Goal: Information Seeking & Learning: Learn about a topic

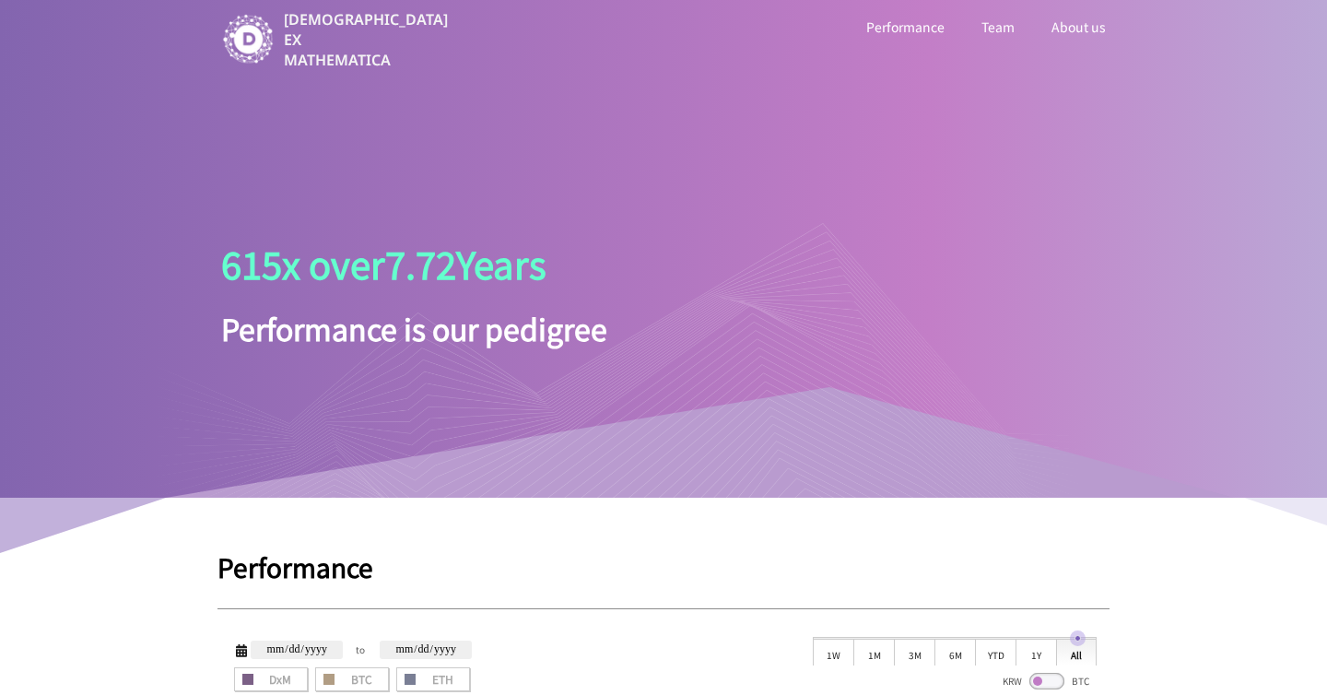
click at [613, 340] on div at bounding box center [617, 359] width 921 height 276
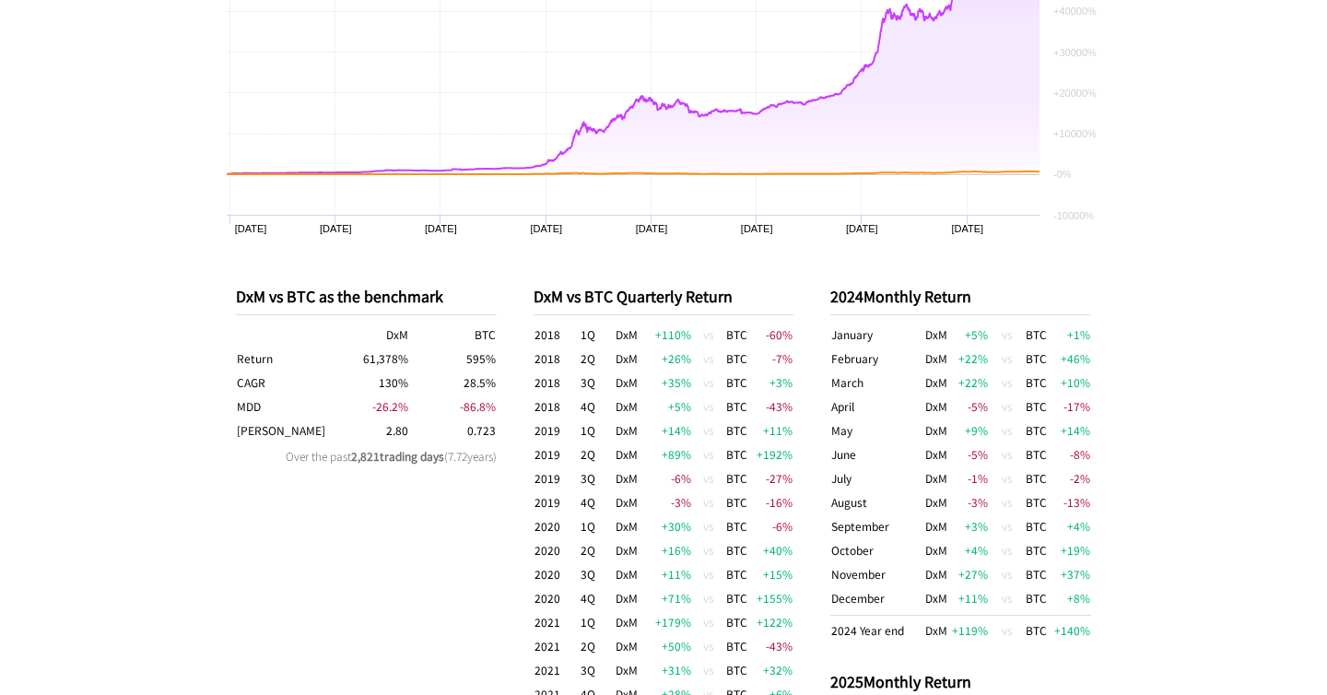
scroll to position [805, 0]
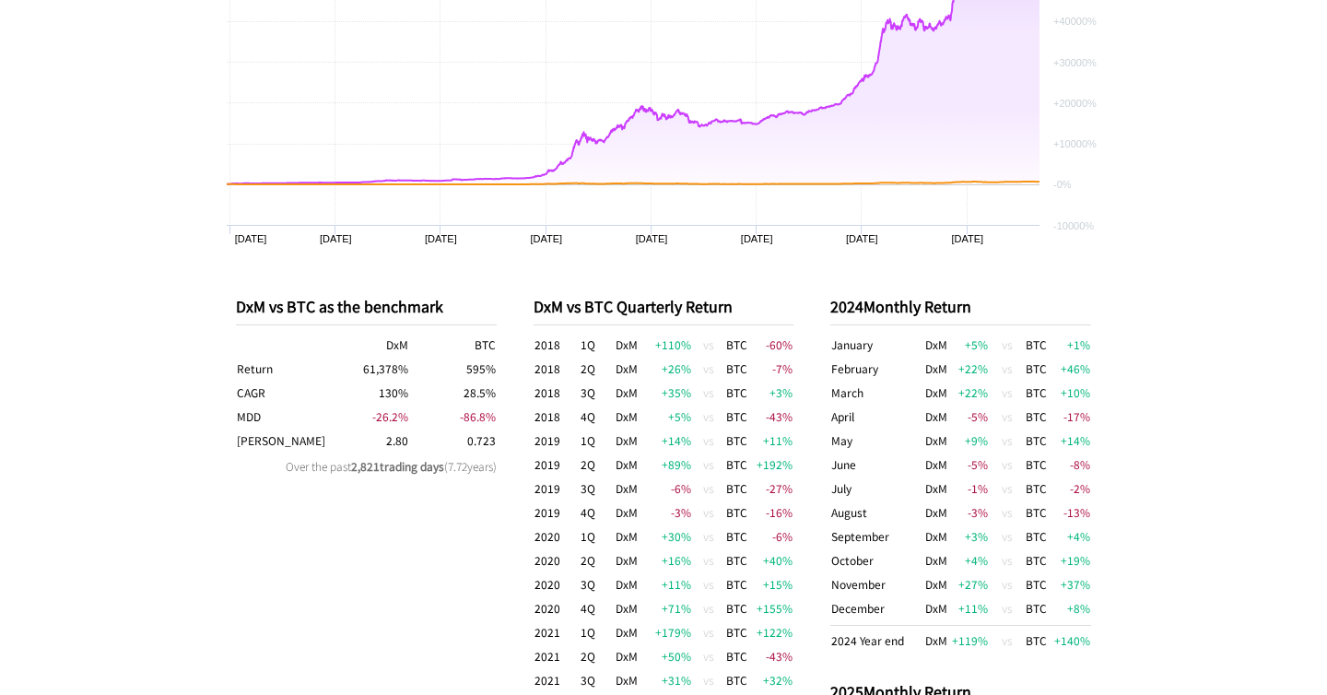
click at [372, 374] on td "61,378 %" at bounding box center [365, 369] width 87 height 24
click at [372, 373] on td "61,378 %" at bounding box center [365, 369] width 87 height 24
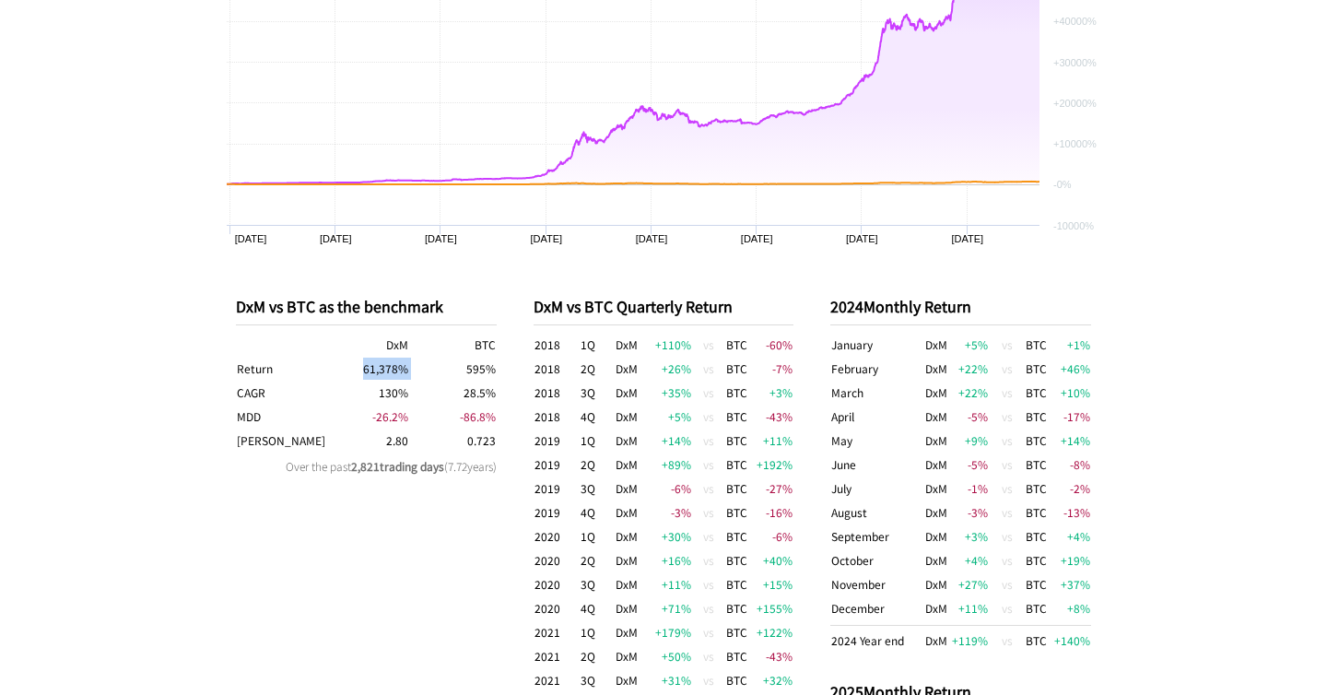
copy td "61,378 %"
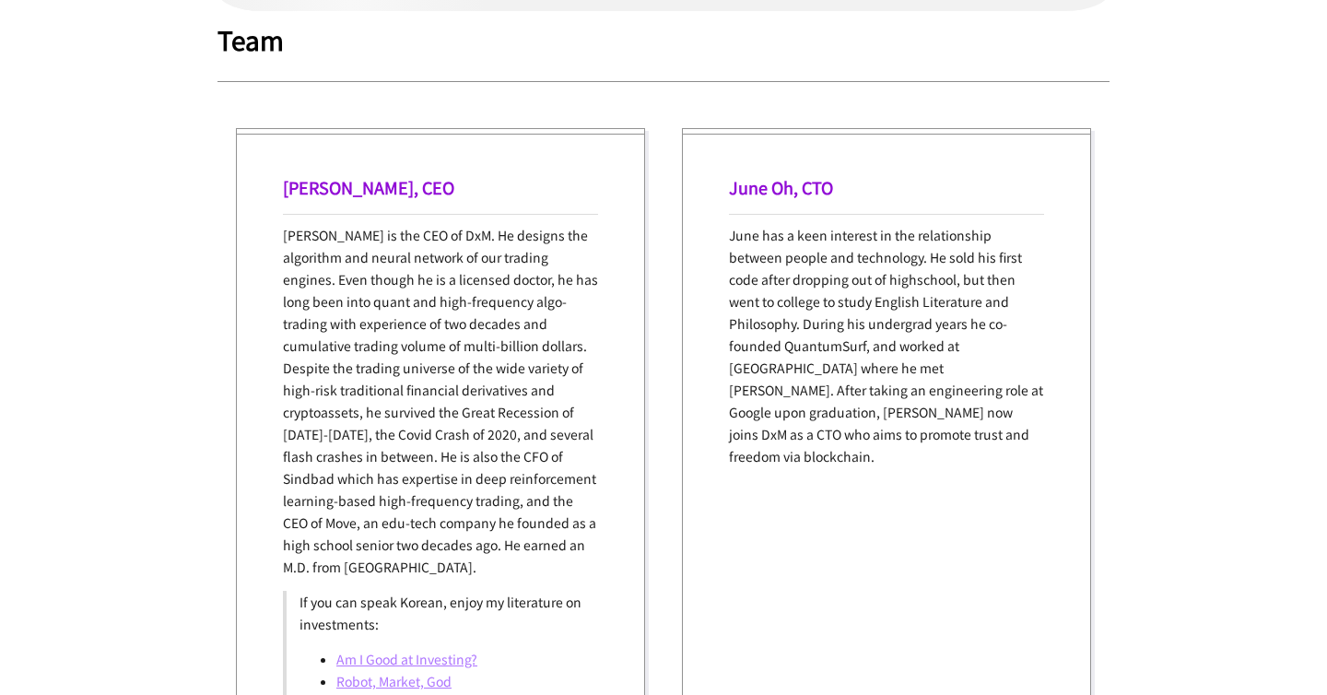
scroll to position [1063, 0]
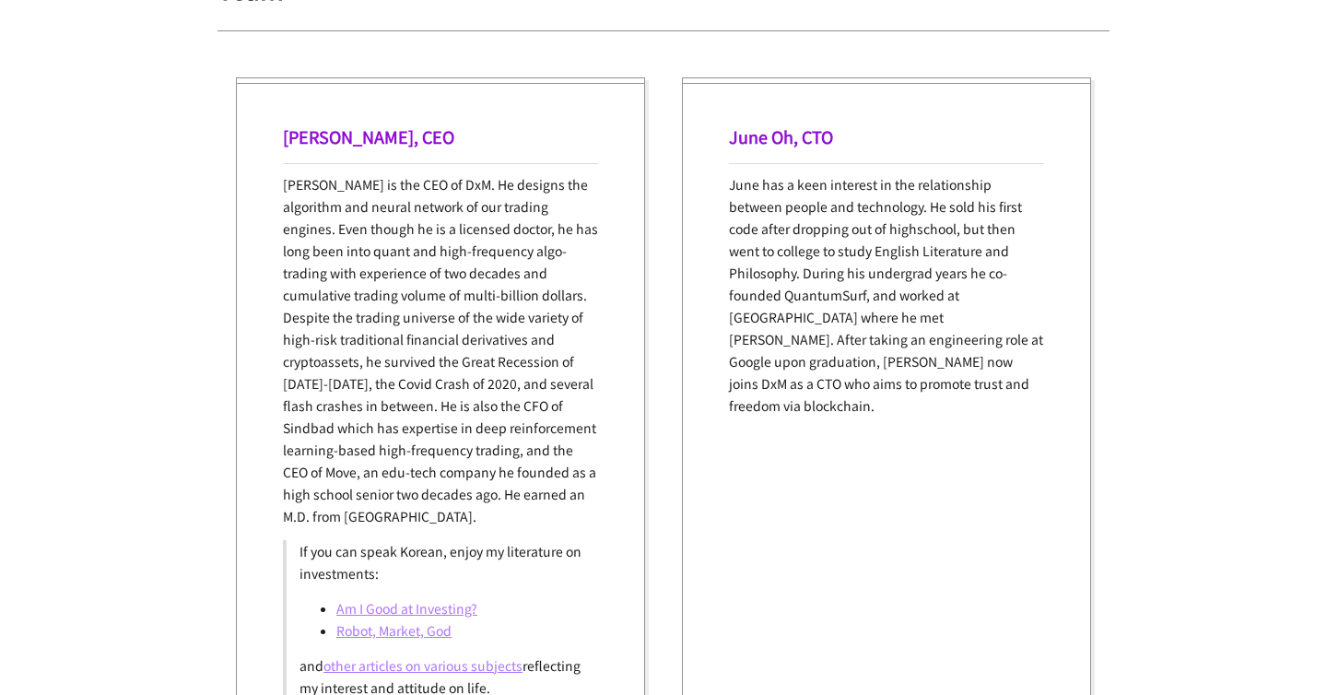
click at [589, 204] on p "[PERSON_NAME] is the CEO of DxM. He designs the algorithm and neural network of…" at bounding box center [440, 350] width 315 height 354
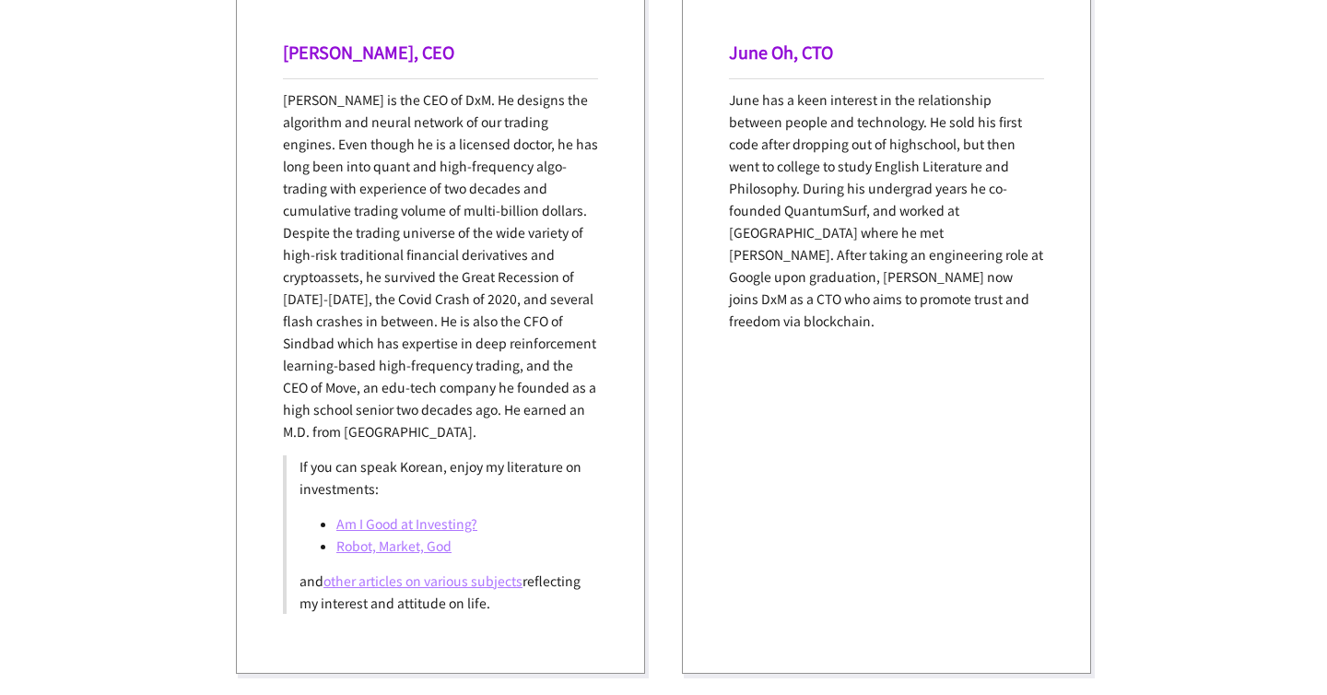
scroll to position [2072, 0]
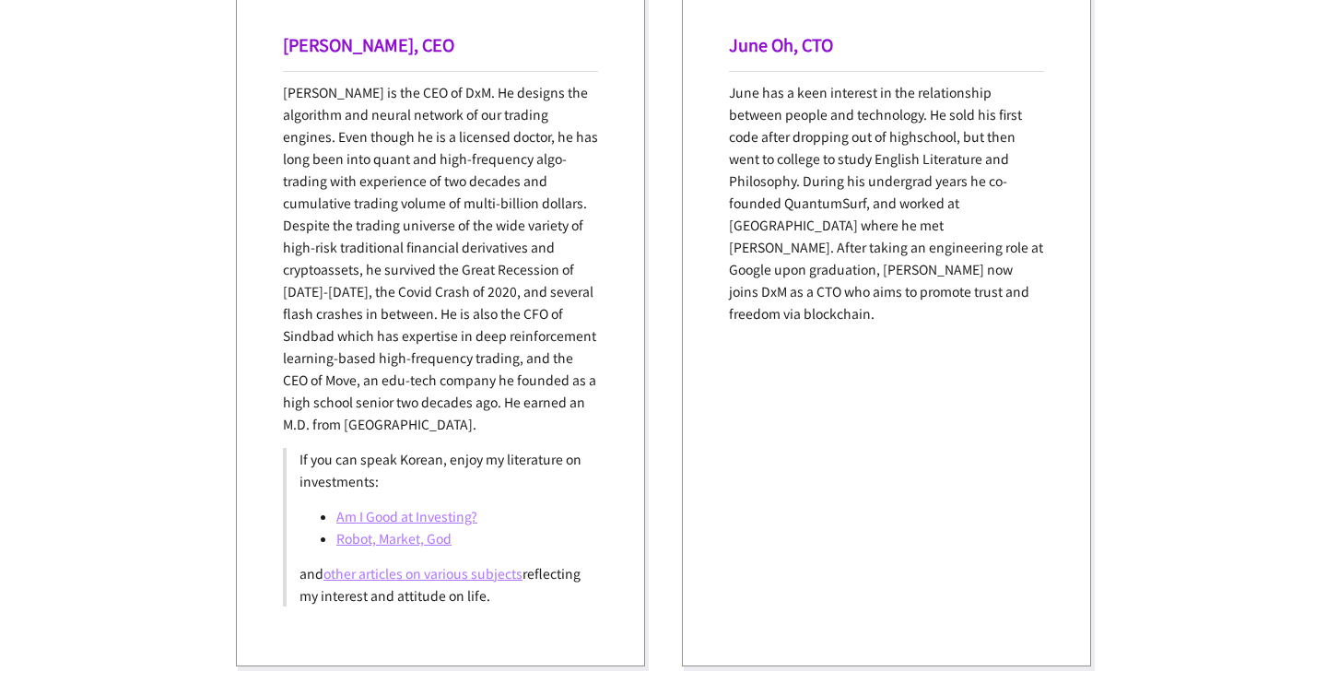
click at [462, 517] on link "Am I Good at Investing?" at bounding box center [406, 516] width 141 height 18
click at [639, 310] on div "[PERSON_NAME], CEO [PERSON_NAME] is the CEO of DxM. He designs the algorithm an…" at bounding box center [440, 325] width 409 height 681
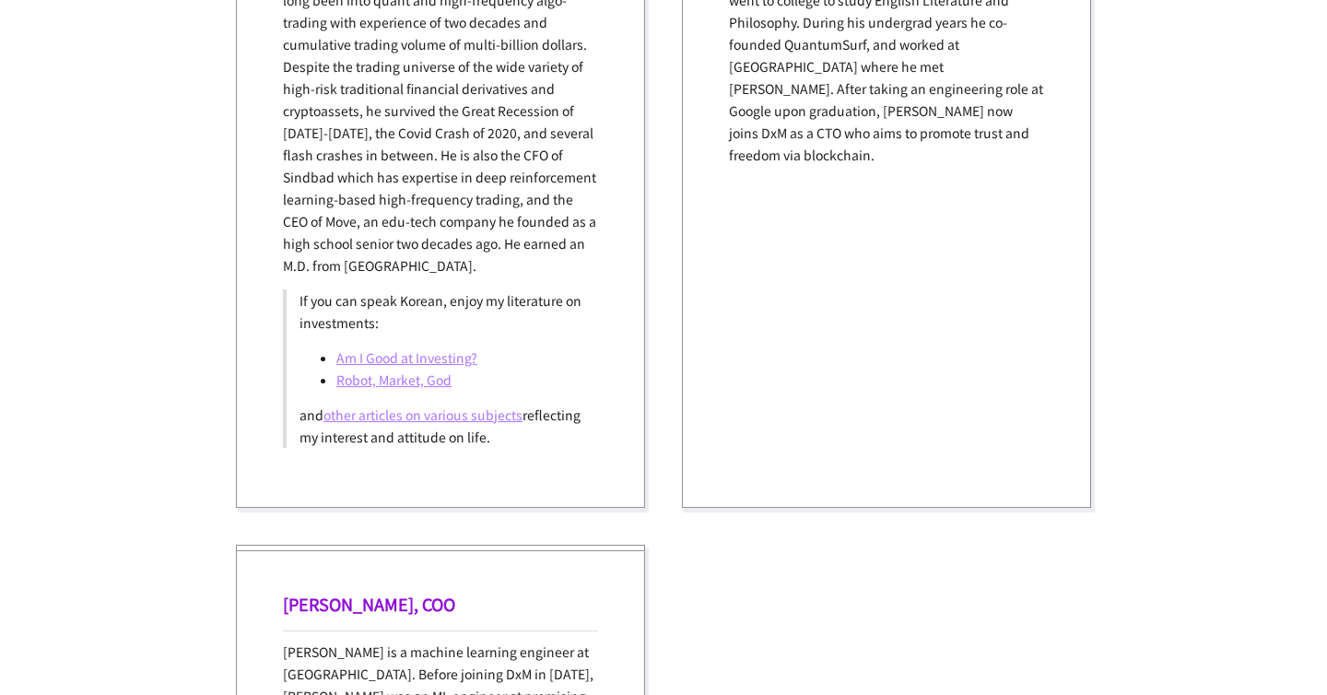
scroll to position [2233, 0]
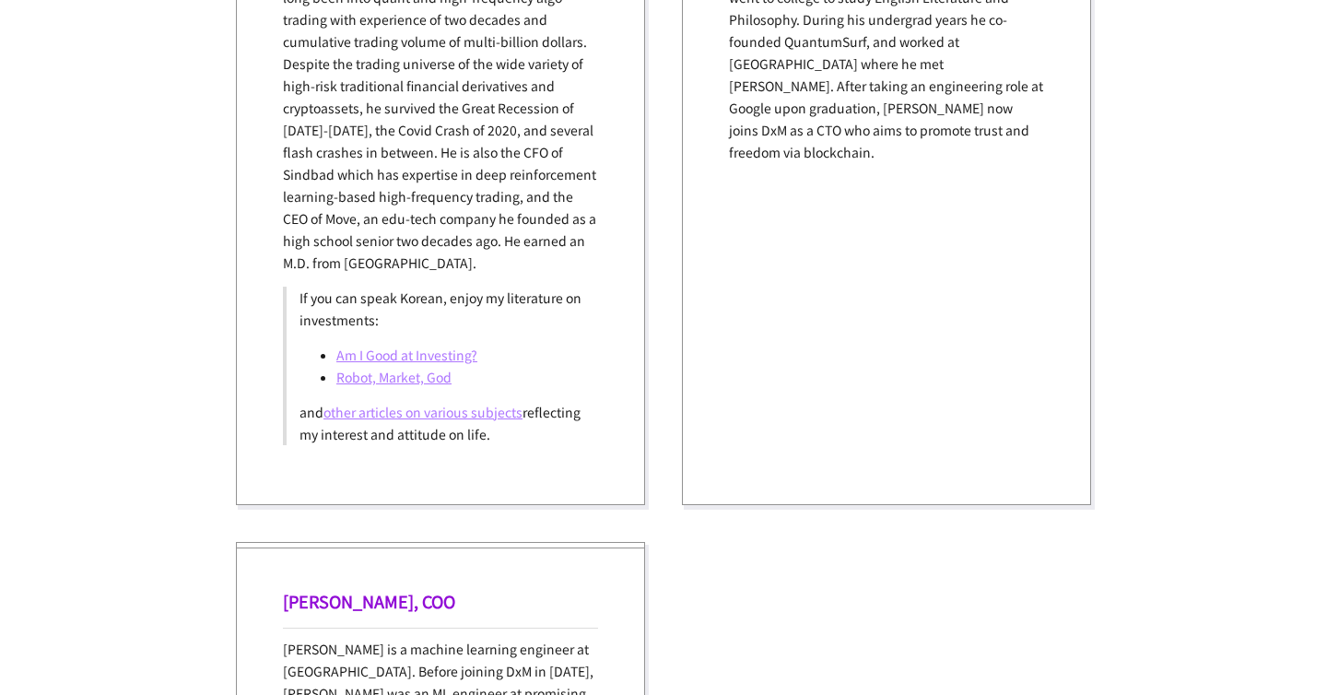
click at [516, 417] on link "other articles on various subjects" at bounding box center [422, 412] width 199 height 18
click at [788, 398] on div "June Oh, CTO June has a keen interest in the relationship between people and te…" at bounding box center [886, 164] width 409 height 681
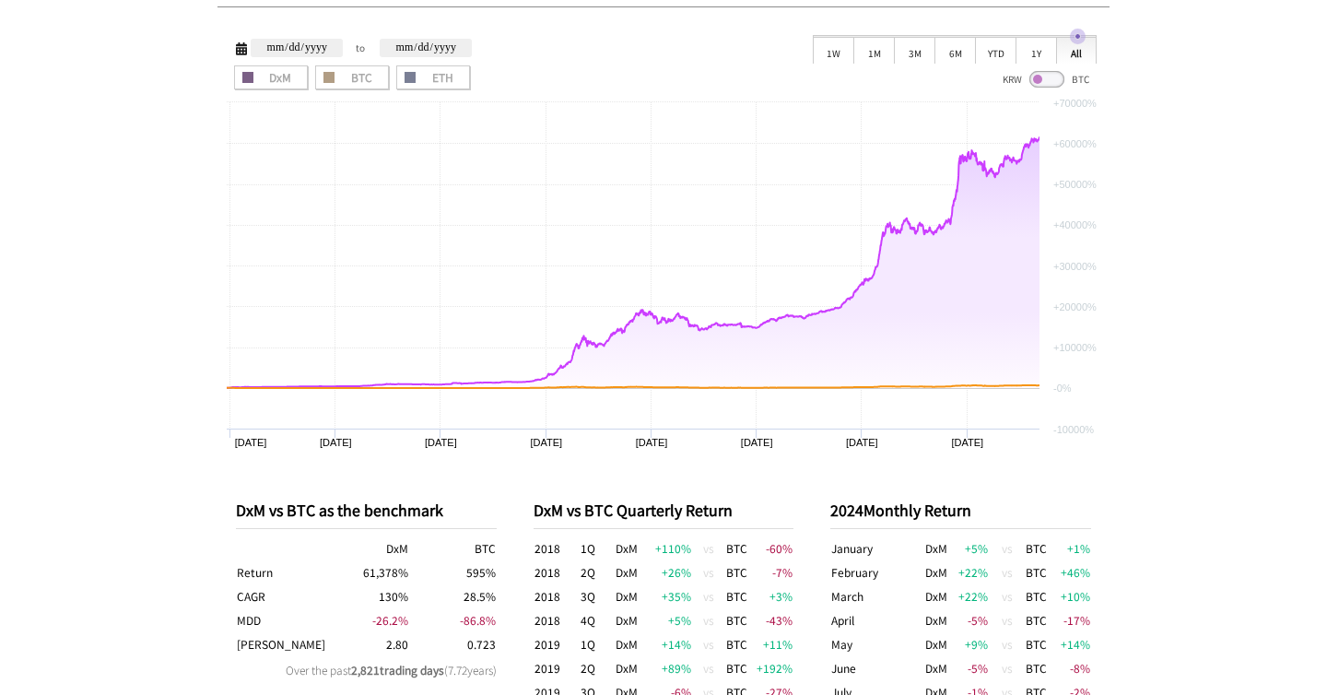
scroll to position [596, 0]
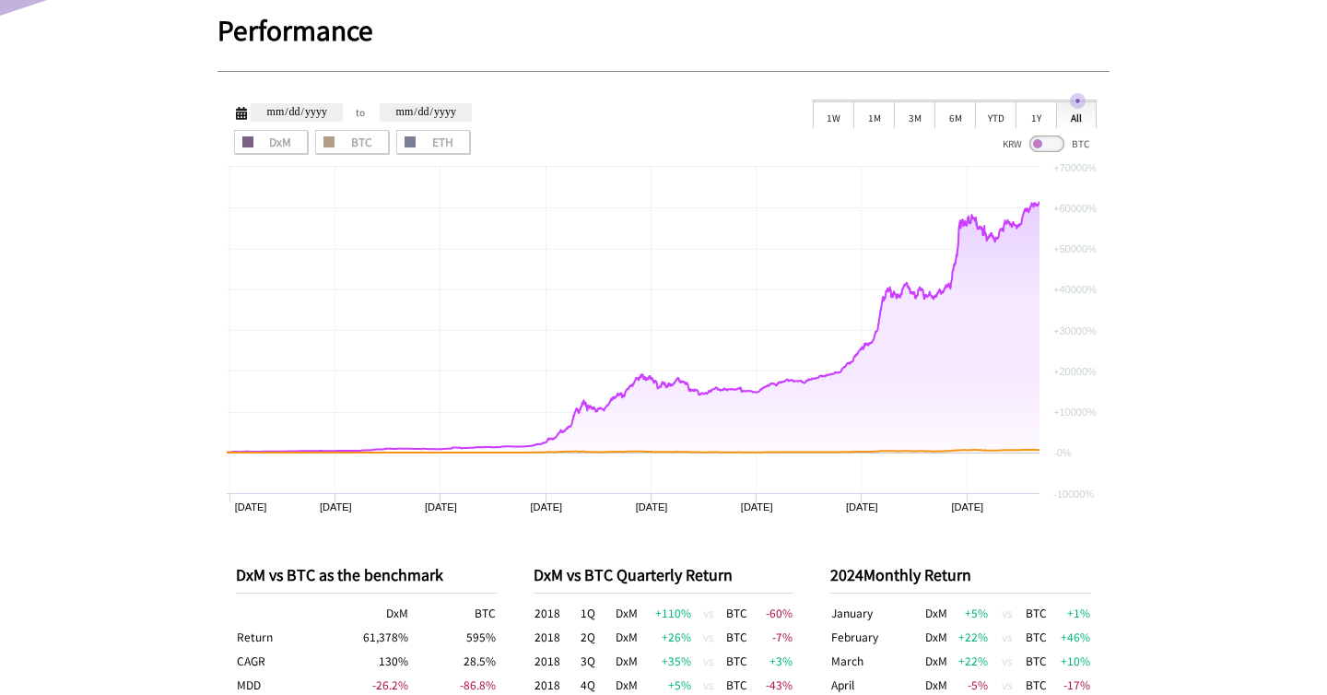
scroll to position [467, 0]
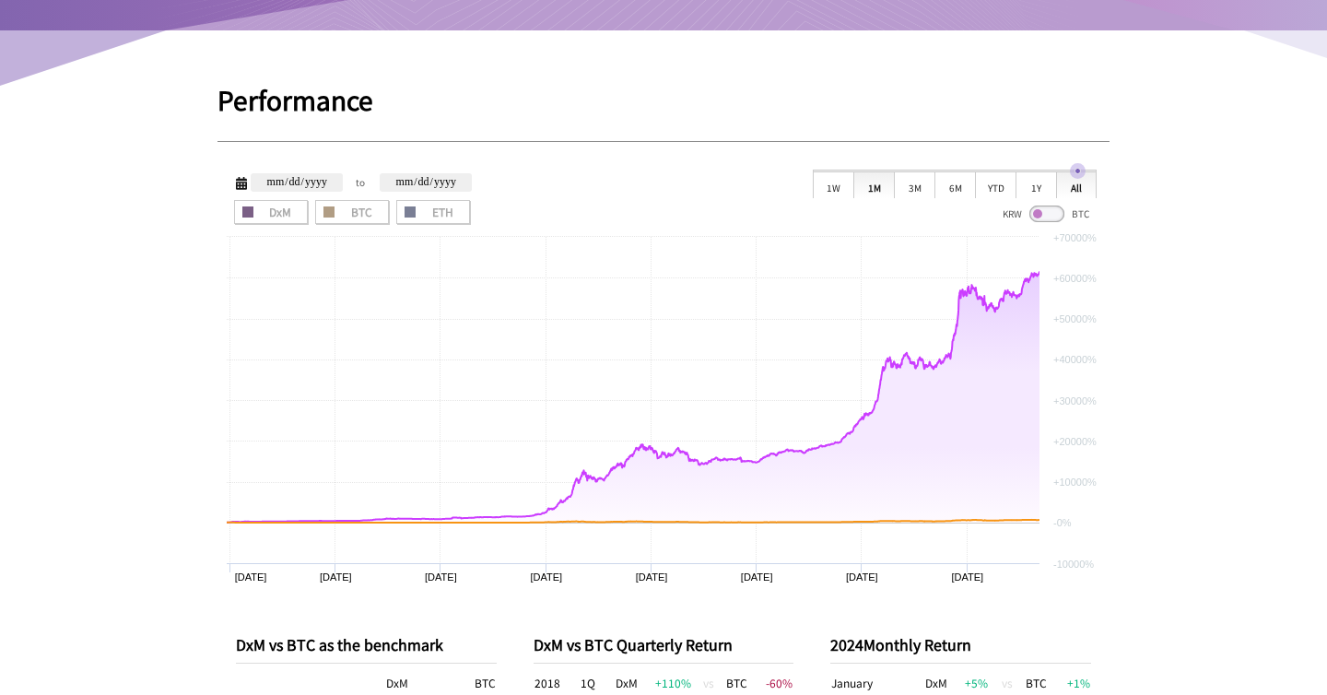
click at [890, 191] on div "1M" at bounding box center [873, 184] width 41 height 28
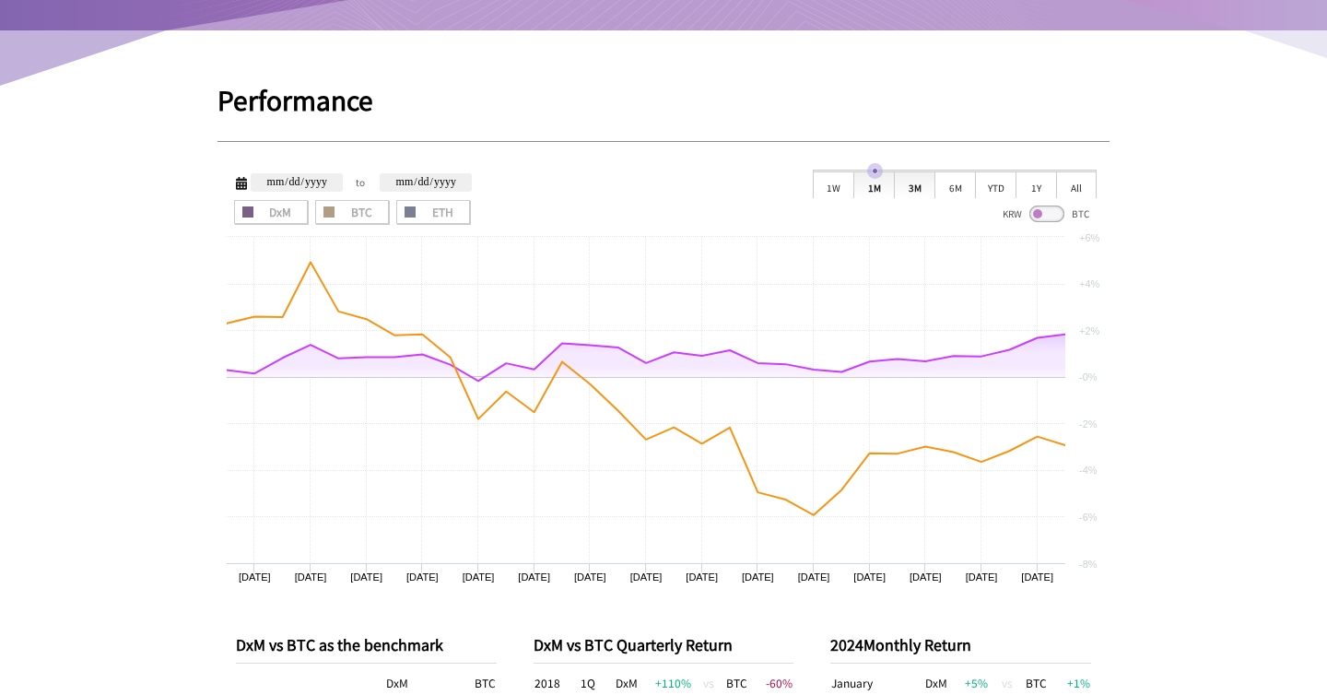
click at [914, 197] on div "3M" at bounding box center [914, 184] width 41 height 28
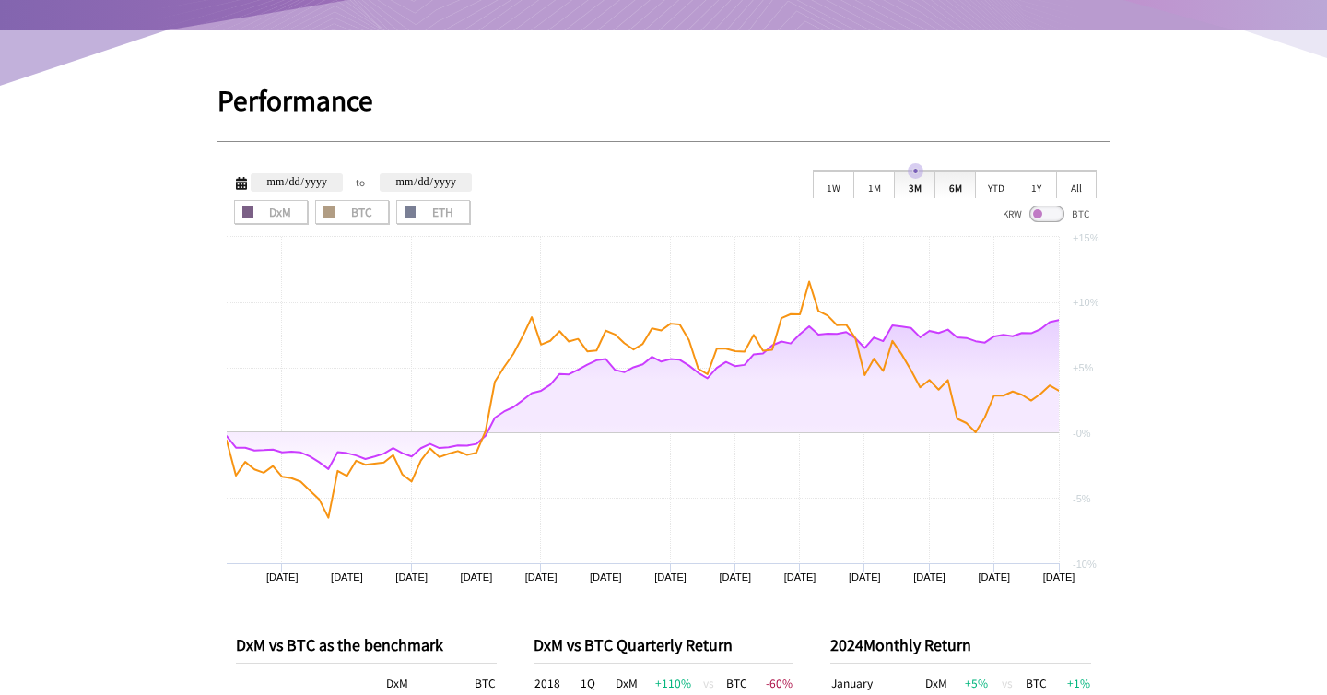
click at [945, 189] on div "6M" at bounding box center [954, 184] width 41 height 28
type input "**********"
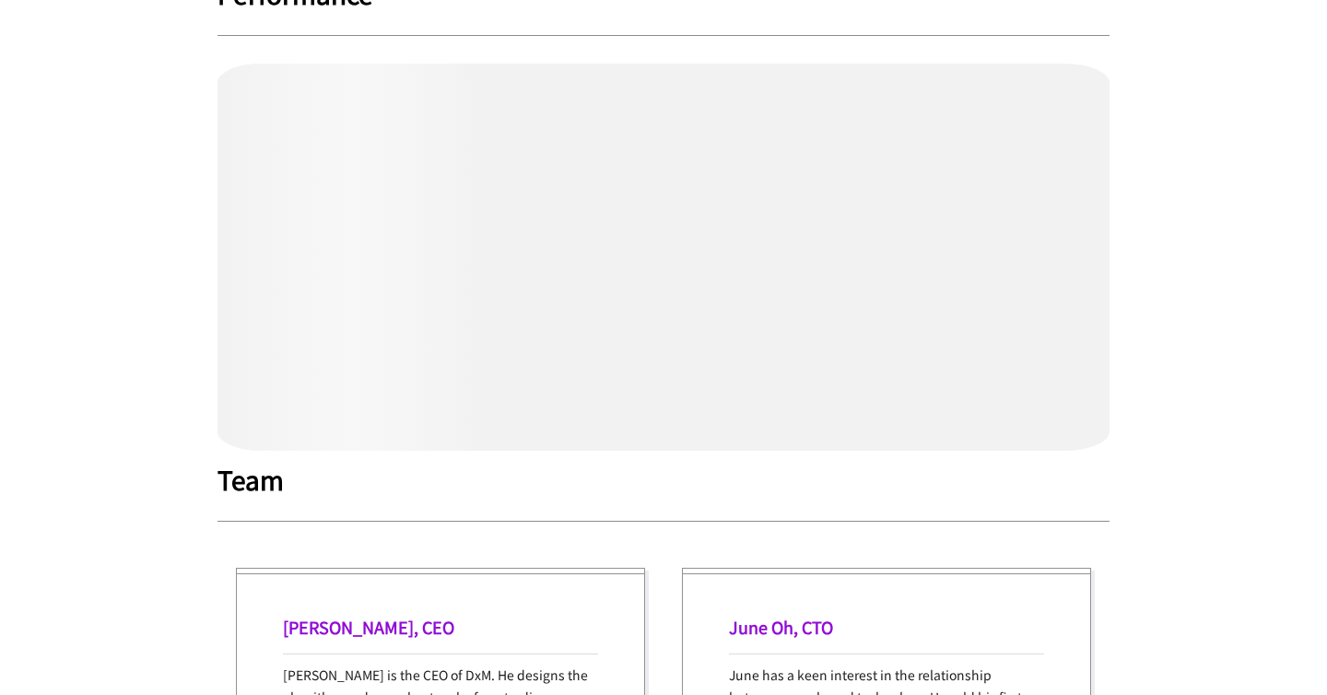
scroll to position [568, 0]
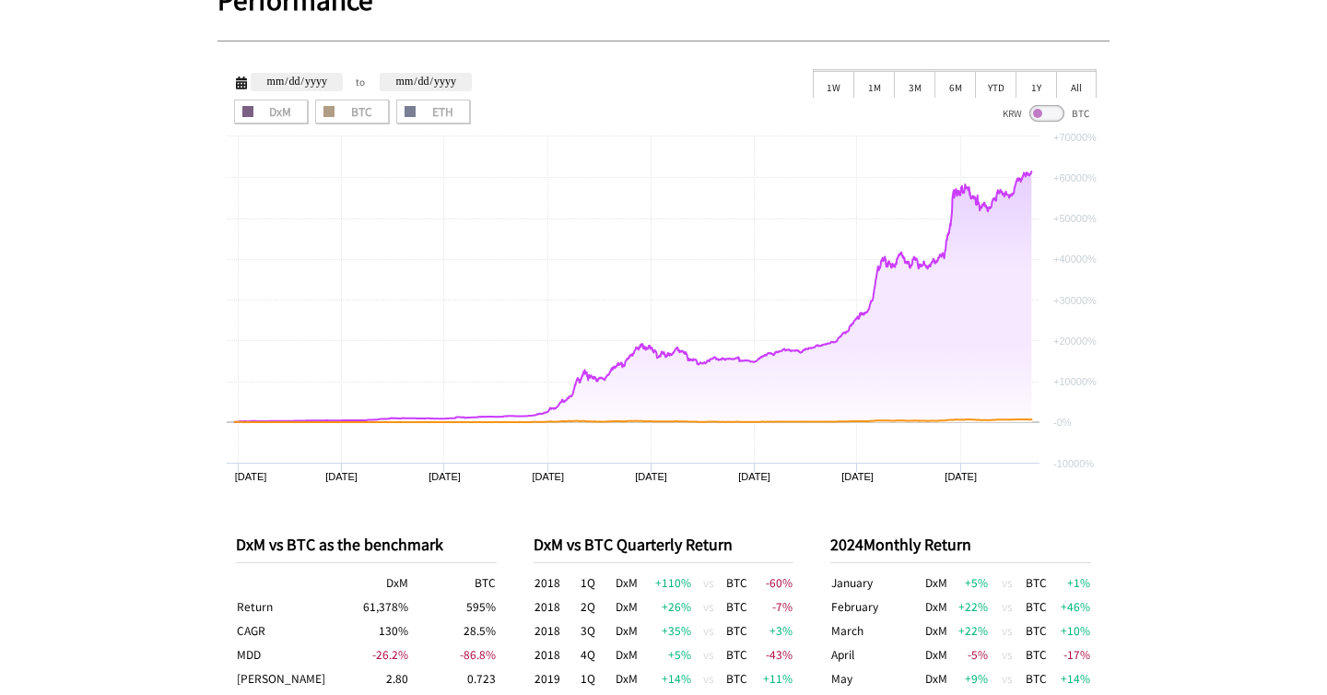
type input "**********"
click at [313, 79] on input "**********" at bounding box center [297, 82] width 92 height 18
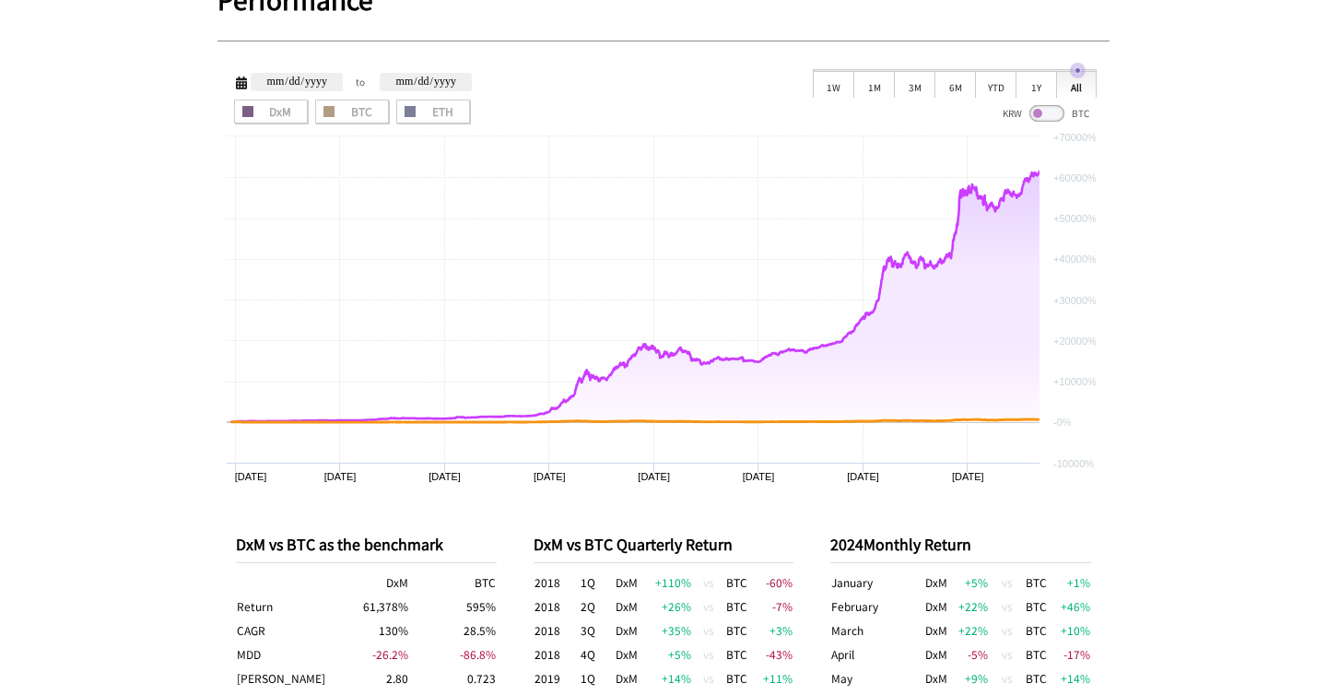
click at [327, 73] on input "**********" at bounding box center [297, 82] width 92 height 18
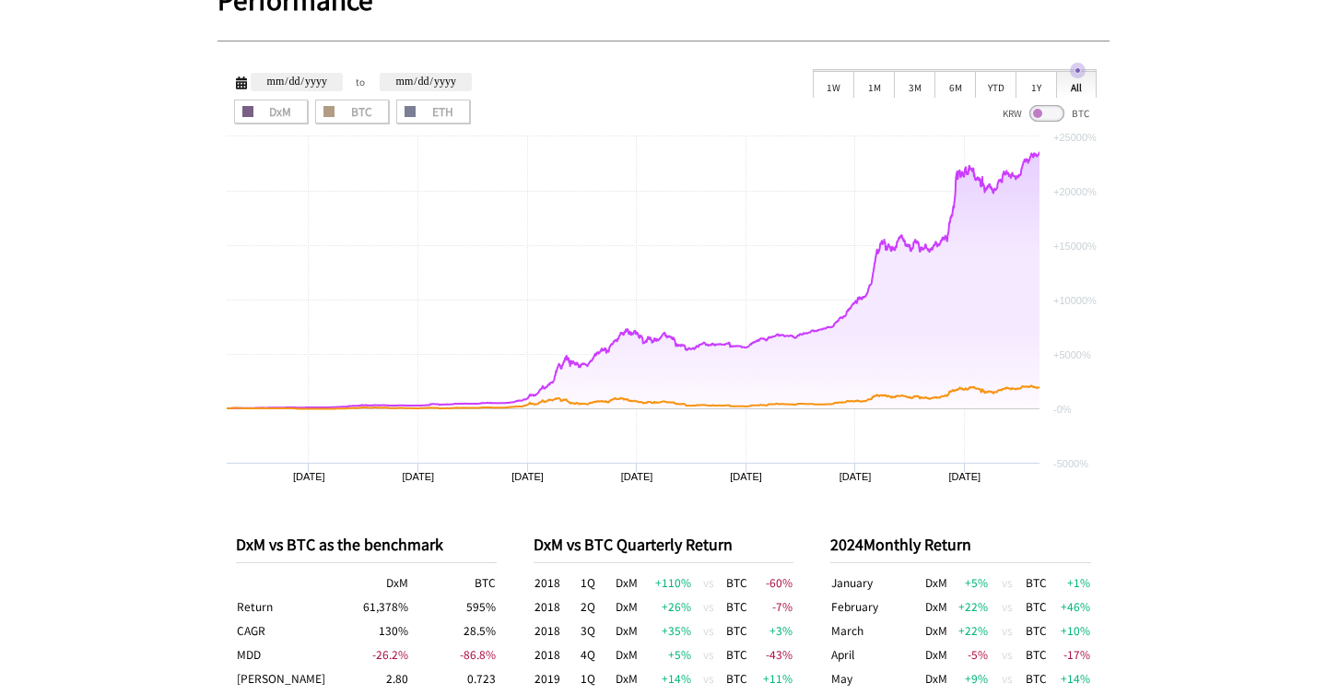
type input "**********"
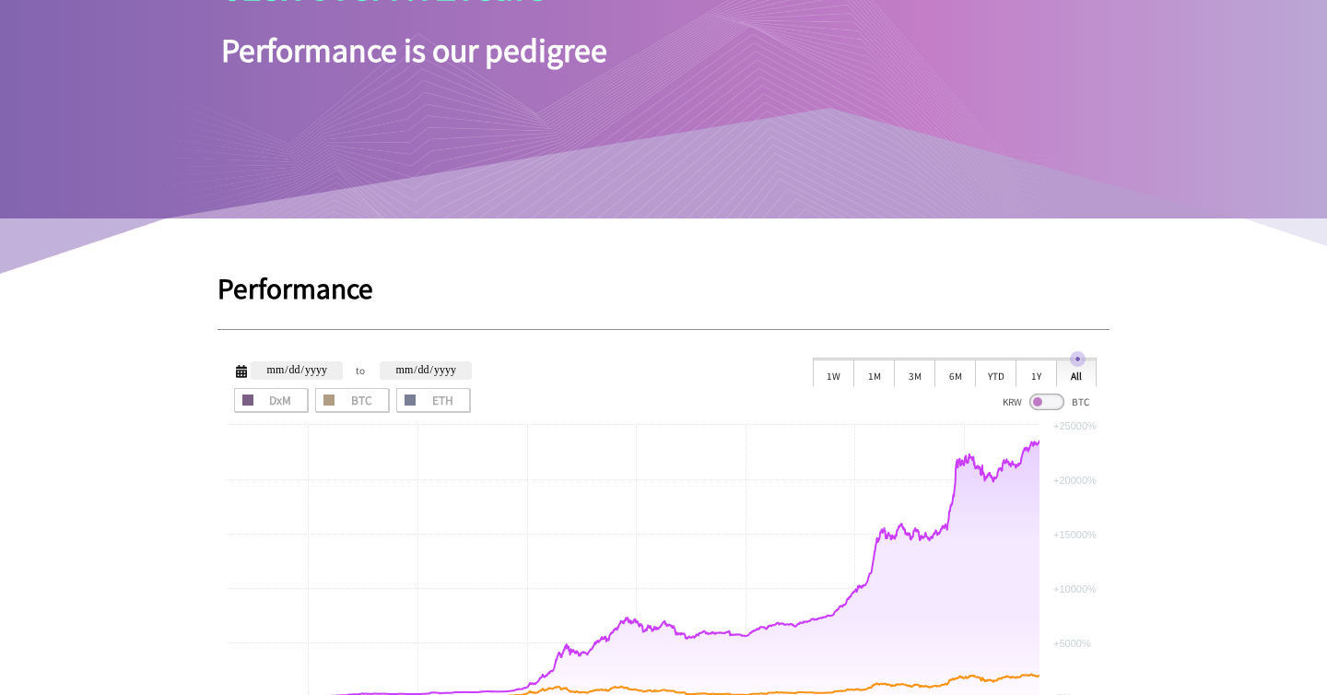
scroll to position [618, 0]
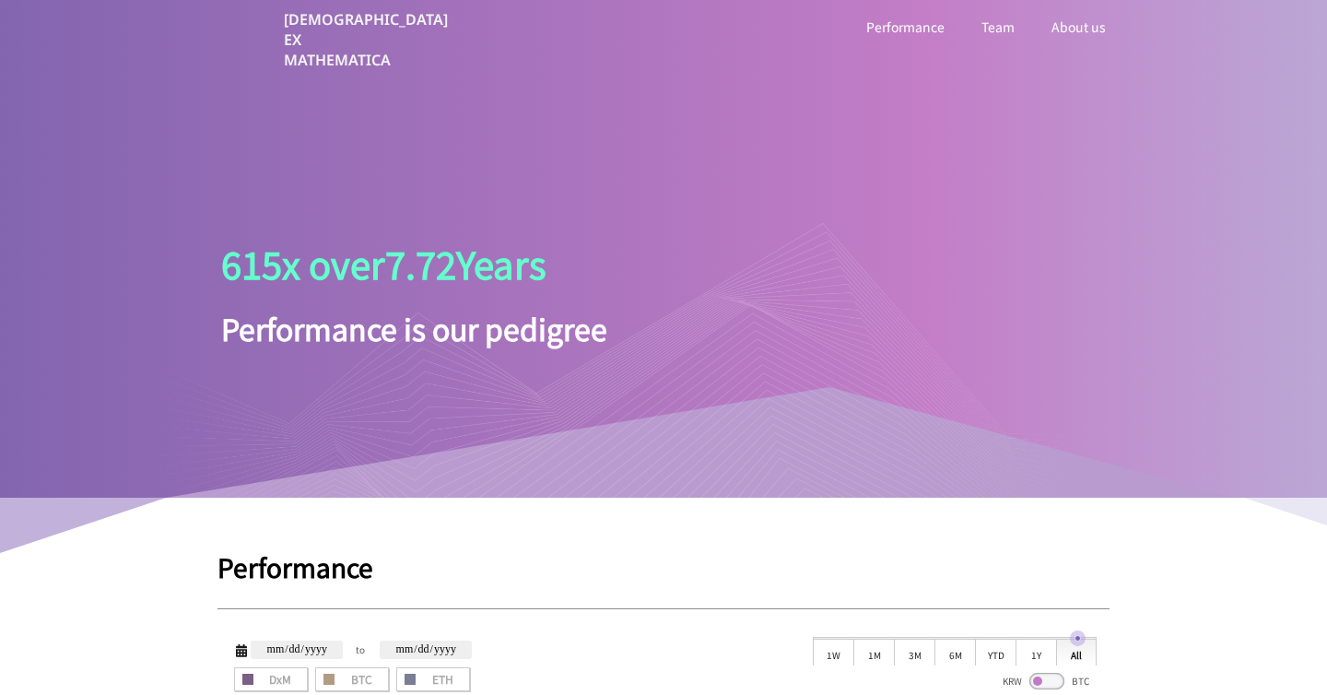
scroll to position [618, 0]
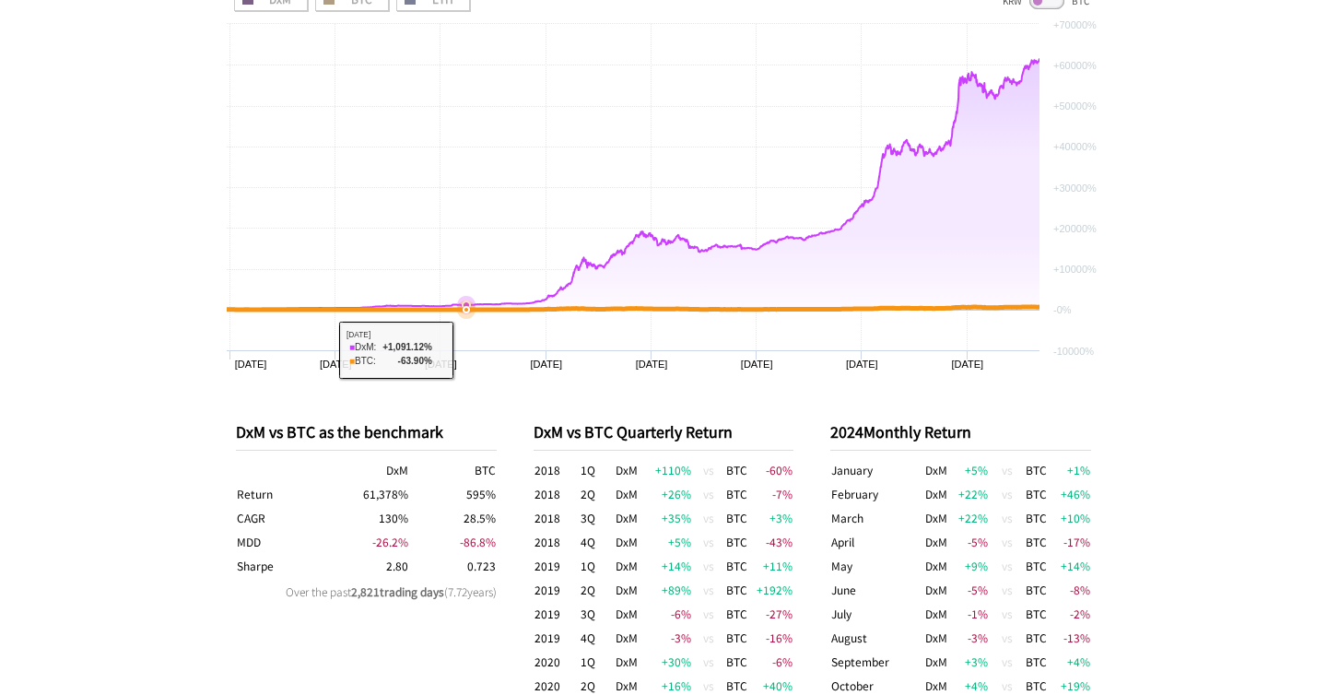
scroll to position [700, 0]
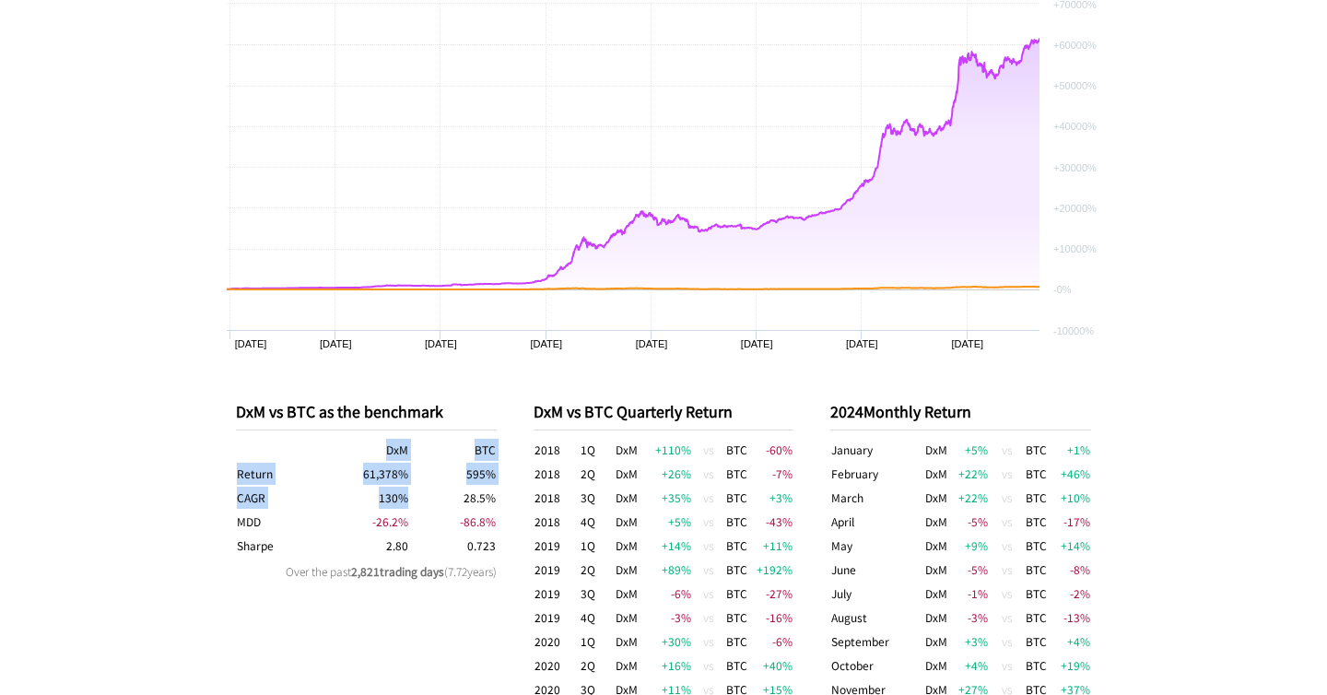
drag, startPoint x: 230, startPoint y: 453, endPoint x: 408, endPoint y: 494, distance: 182.4
copy div "DxM BTC Return 61,378 % 595 % CAGR 130 %"
